Goal: Find contact information: Find contact information

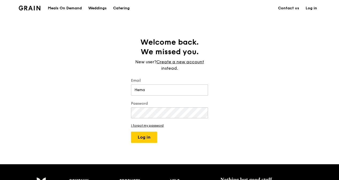
type input "hema.ben@msd.com"
click at [148, 138] on button "Log in" at bounding box center [144, 137] width 26 height 11
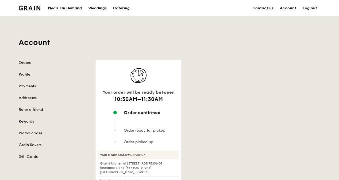
click at [224, 103] on div "Your order will be ready between 10:30AM–11:30AM Order confirmed Order ready fo…" at bounding box center [208, 170] width 231 height 221
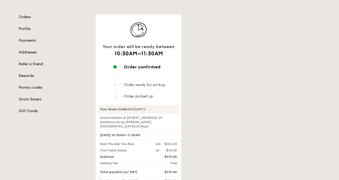
scroll to position [54, 0]
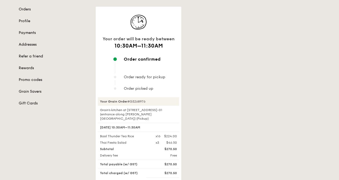
click at [134, 77] on span "Order ready for pickup" at bounding box center [144, 77] width 41 height 5
click at [137, 93] on div "Your order will be ready between 10:30AM–11:30AM Order confirmed Order ready fo…" at bounding box center [139, 117] width 86 height 221
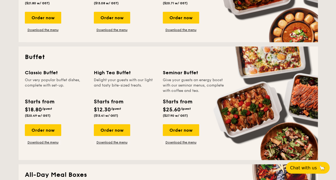
scroll to position [161, 0]
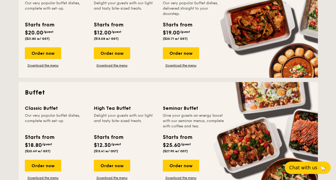
click at [314, 168] on span "Chat with us" at bounding box center [304, 167] width 28 height 5
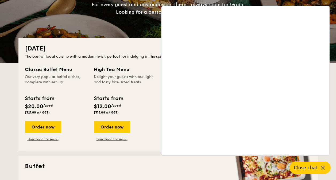
scroll to position [0, 0]
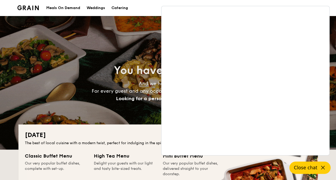
click at [81, 78] on h2 "You have good taste" at bounding box center [168, 70] width 240 height 14
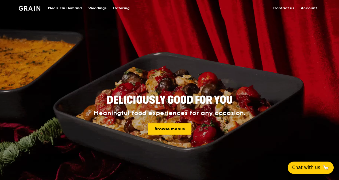
click at [314, 169] on span "Chat with us" at bounding box center [307, 168] width 28 height 7
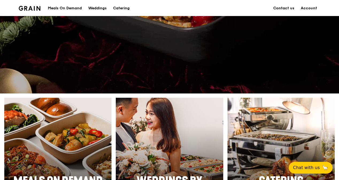
scroll to position [161, 0]
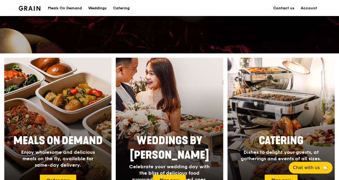
click at [285, 9] on link "Contact us" at bounding box center [284, 8] width 28 height 16
